Goal: Information Seeking & Learning: Learn about a topic

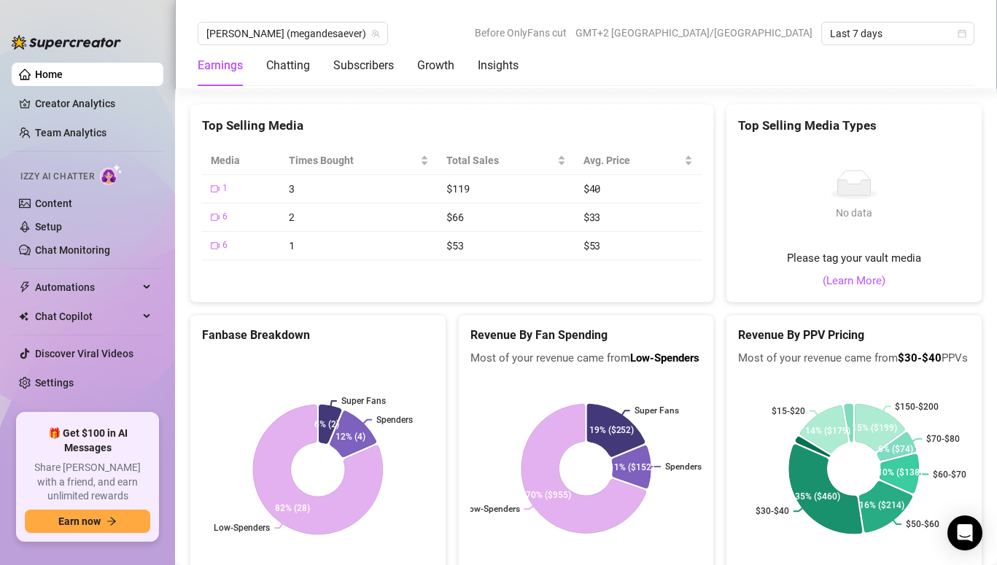
scroll to position [2355, 0]
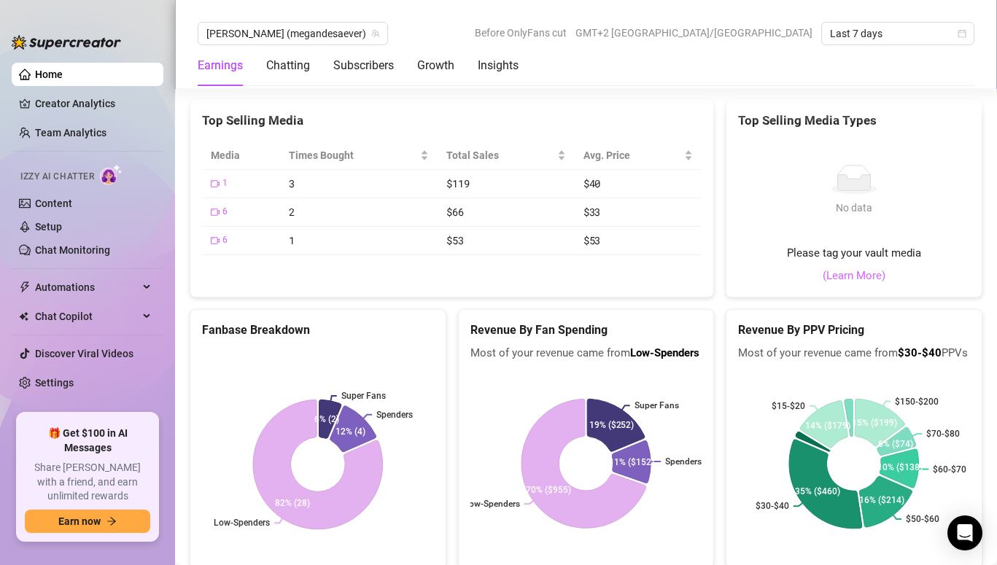
click at [864, 281] on link "(Learn More)" at bounding box center [854, 277] width 63 height 18
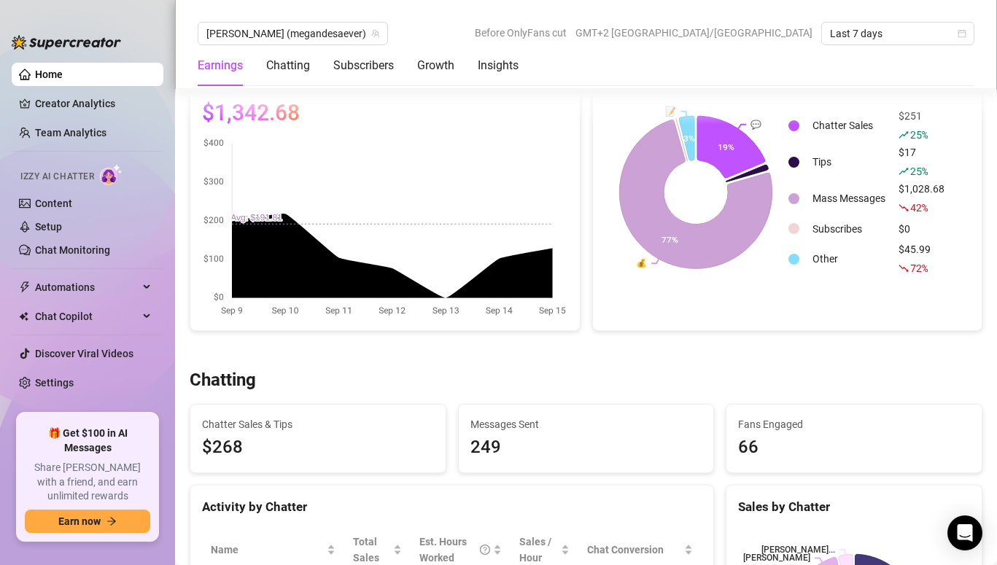
scroll to position [0, 0]
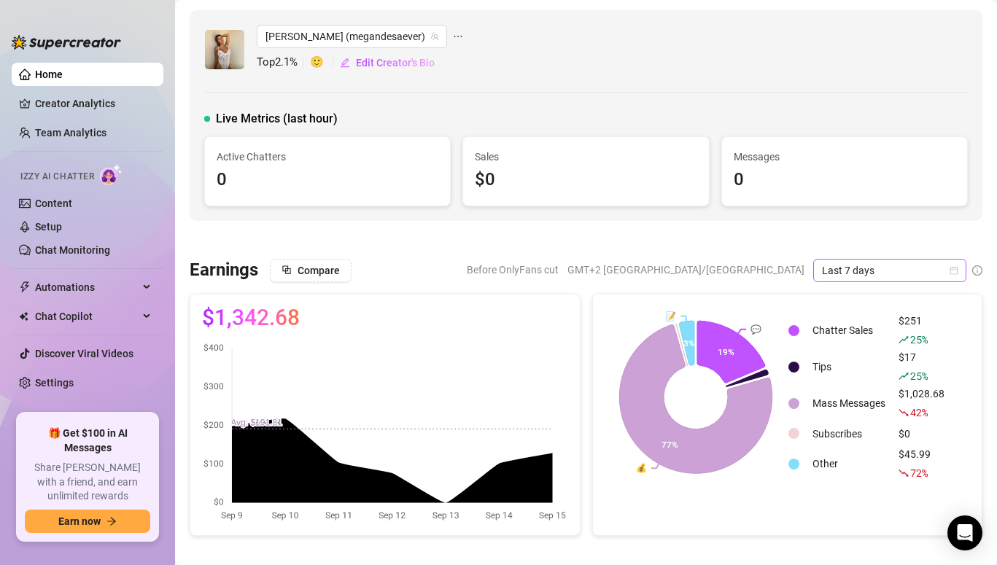
click at [894, 266] on span "Last 7 days" at bounding box center [890, 271] width 136 height 22
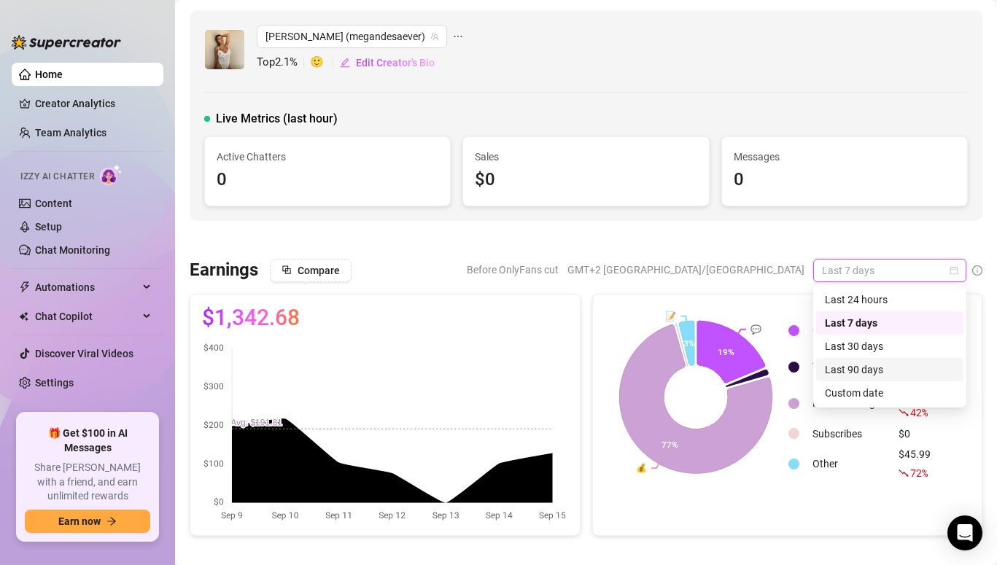
click at [870, 373] on div "Last 90 days" at bounding box center [890, 370] width 130 height 16
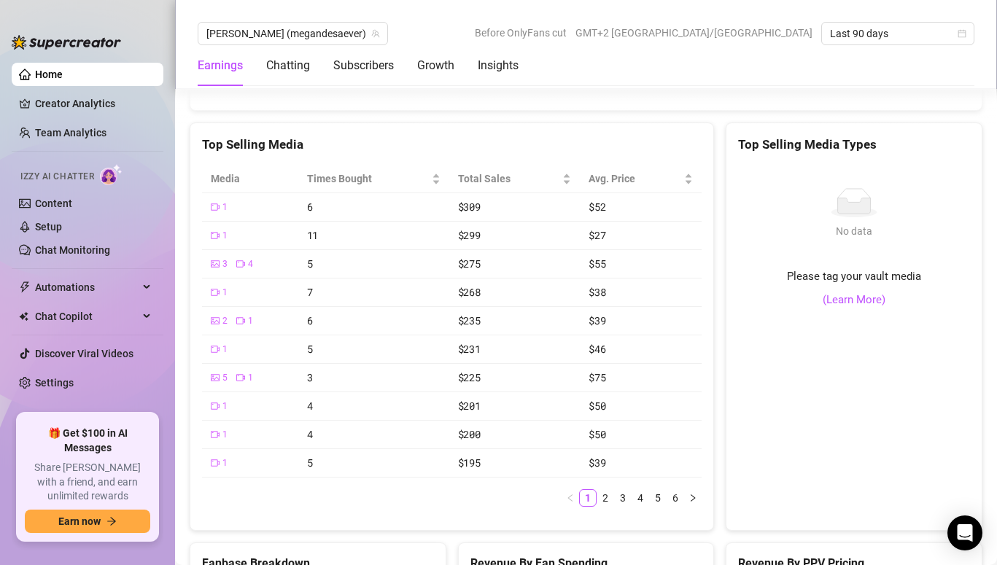
scroll to position [2423, 0]
click at [438, 187] on div "Times Bought" at bounding box center [373, 179] width 133 height 16
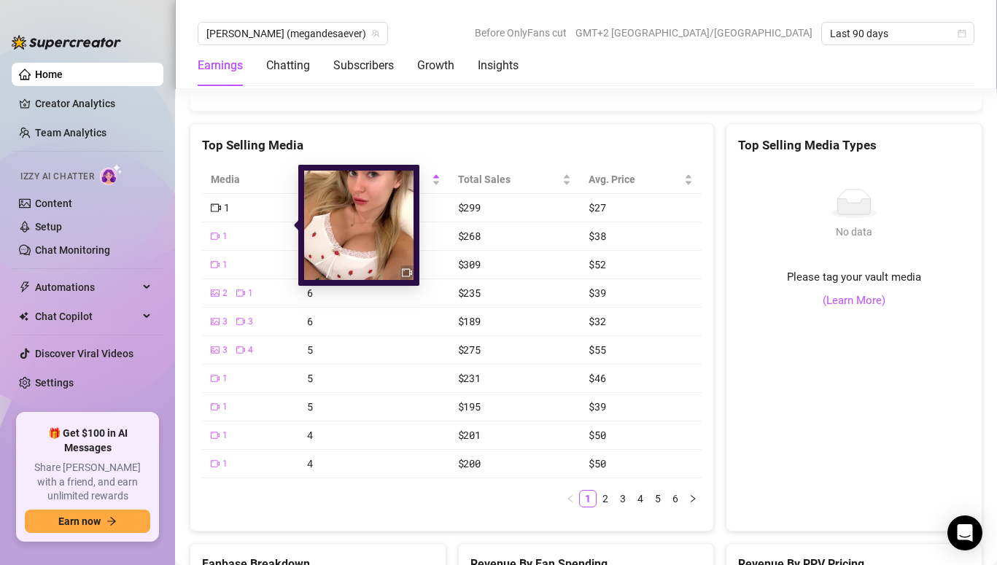
click at [217, 213] on icon "video-camera" at bounding box center [216, 208] width 10 height 10
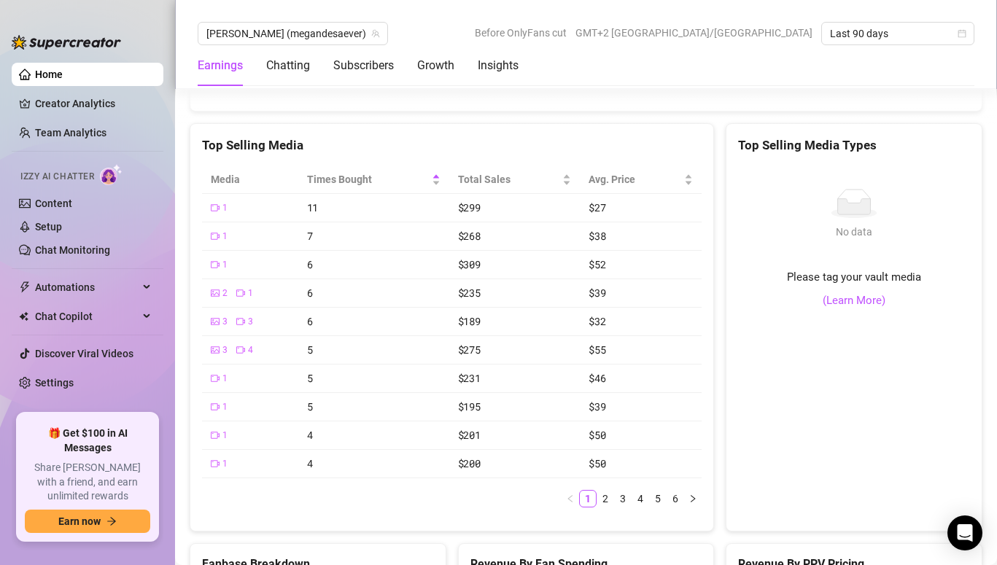
click at [491, 222] on td "$299" at bounding box center [514, 208] width 131 height 28
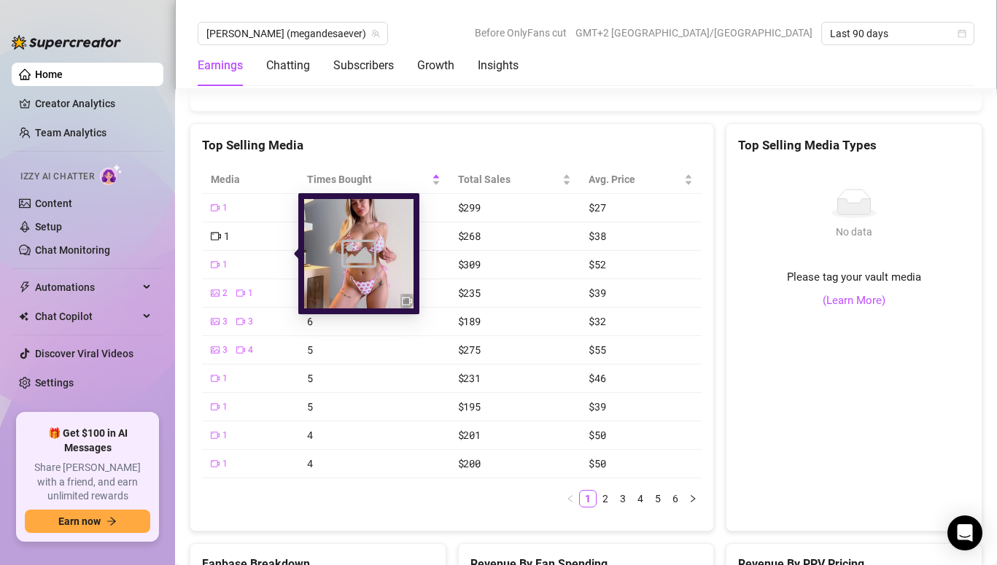
click at [214, 241] on icon "video-camera" at bounding box center [216, 236] width 10 height 10
click at [344, 252] on icon "Image placeholder" at bounding box center [358, 253] width 35 height 35
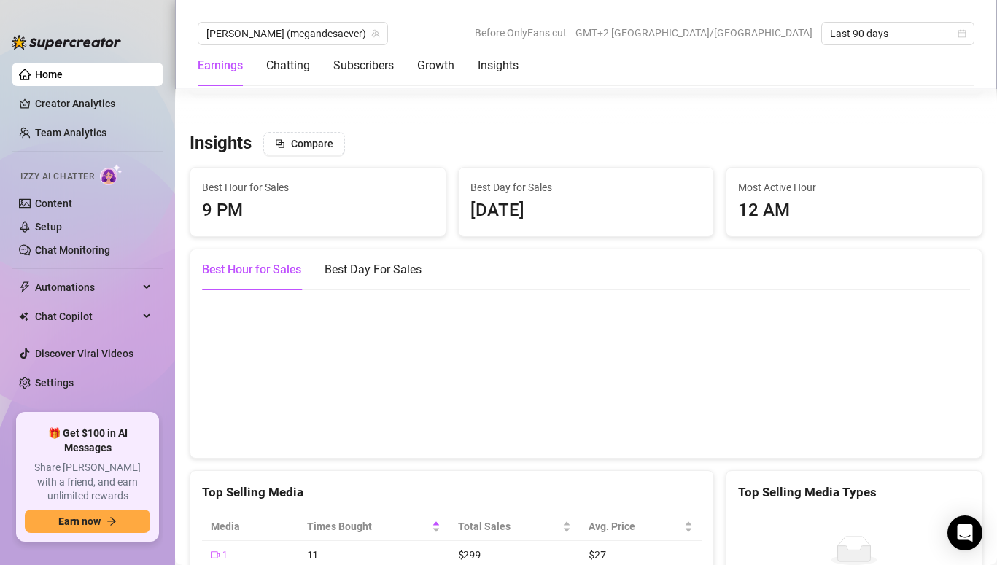
scroll to position [2073, 0]
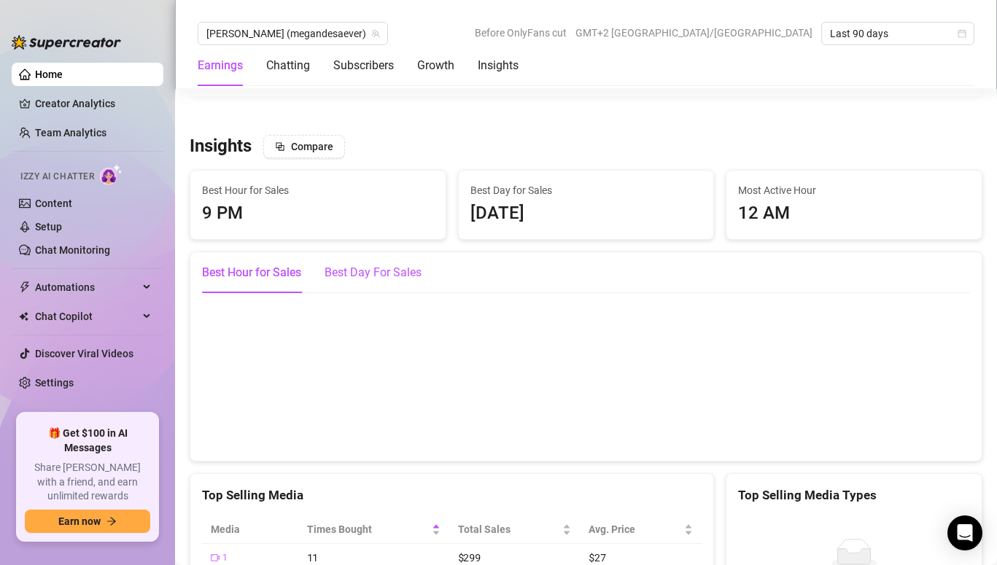
click at [343, 282] on div "Best Day For Sales" at bounding box center [373, 273] width 97 height 18
click at [486, 389] on canvas at bounding box center [586, 376] width 768 height 146
click at [239, 282] on div "Best Hour for Sales" at bounding box center [251, 273] width 99 height 18
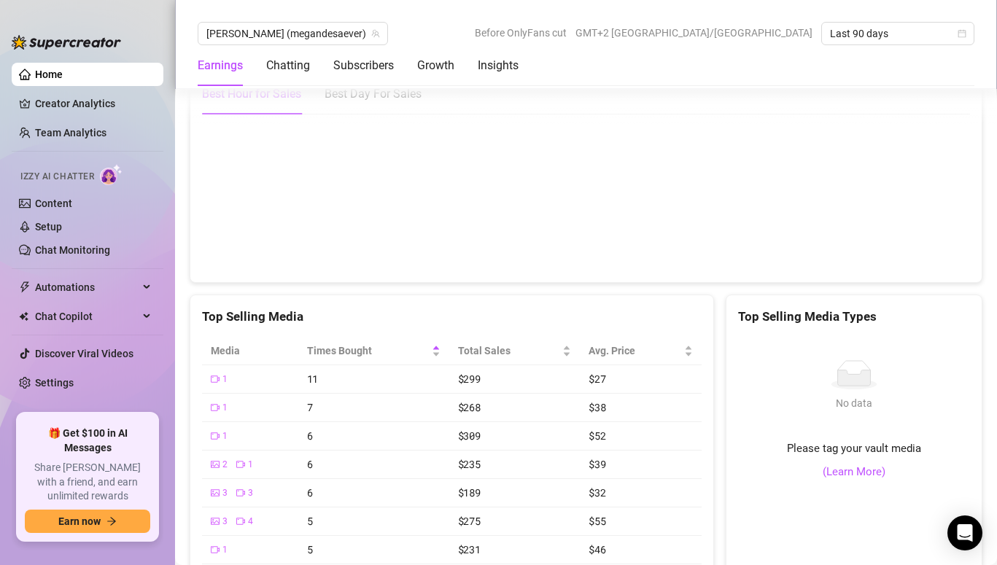
scroll to position [2252, 0]
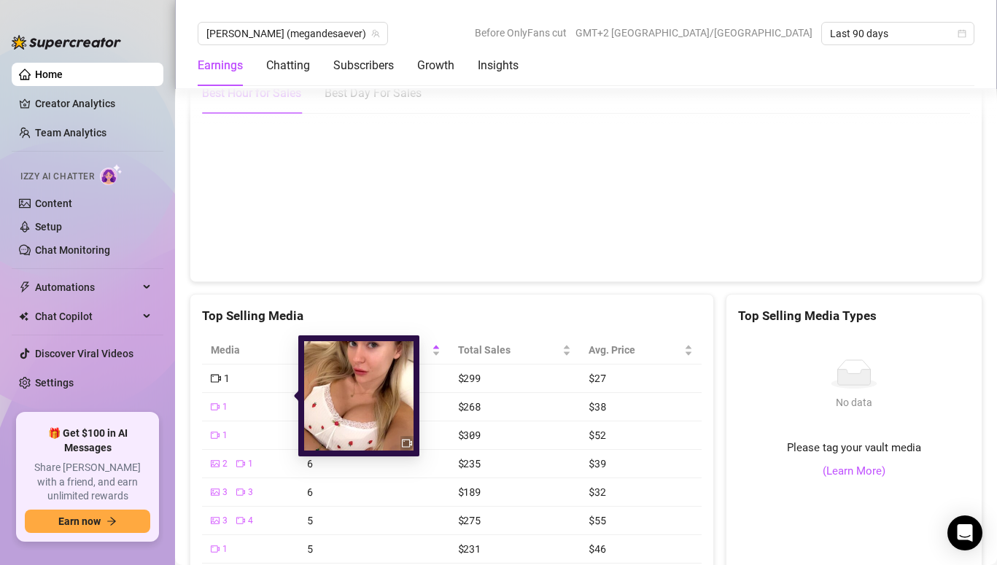
click at [221, 387] on div "1" at bounding box center [220, 379] width 19 height 16
click at [379, 403] on img at bounding box center [358, 395] width 109 height 109
click at [407, 446] on icon "video-camera" at bounding box center [407, 443] width 10 height 10
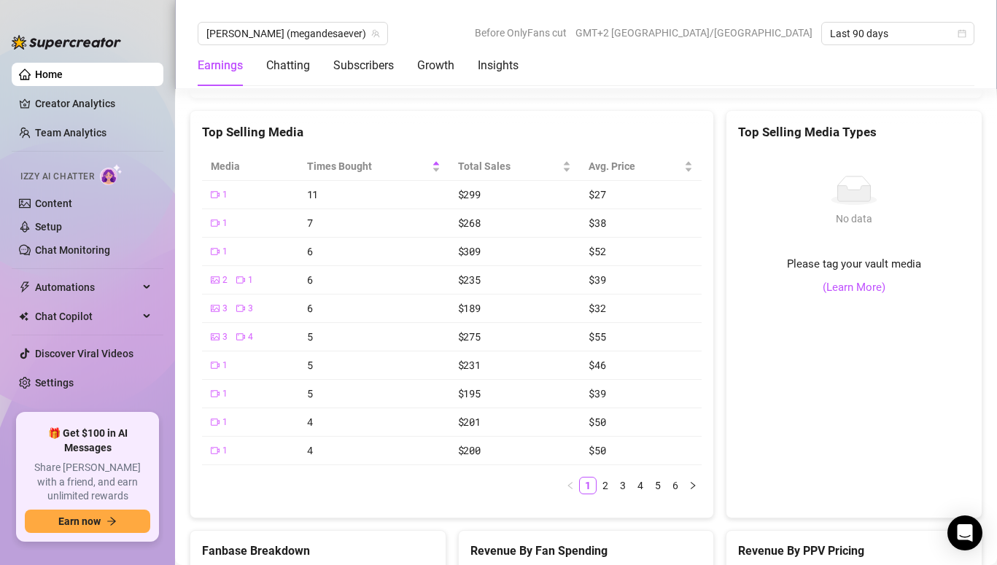
scroll to position [2450, 0]
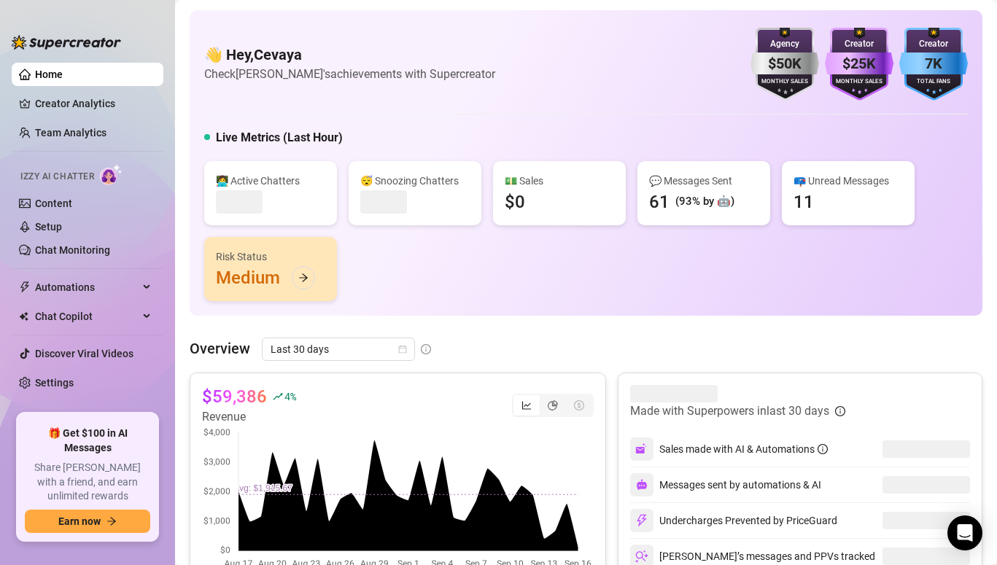
scroll to position [85, 0]
